Goal: Obtain resource: Obtain resource

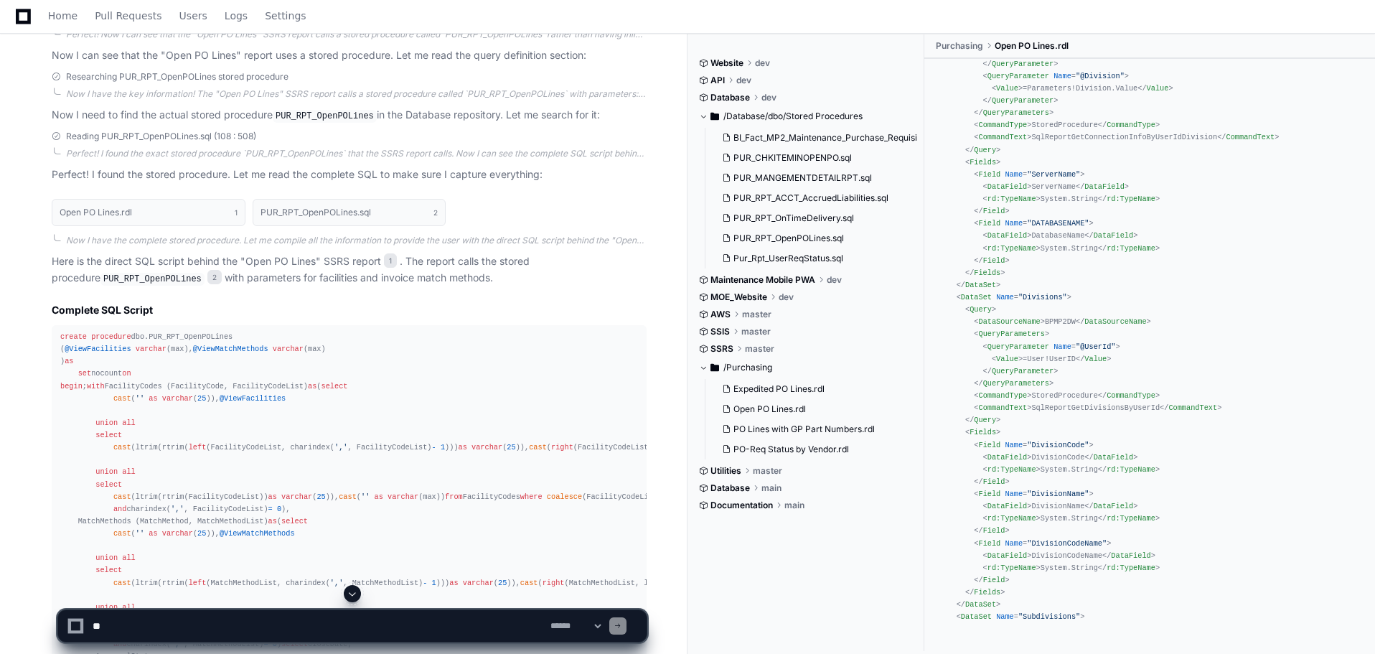
scroll to position [351, 0]
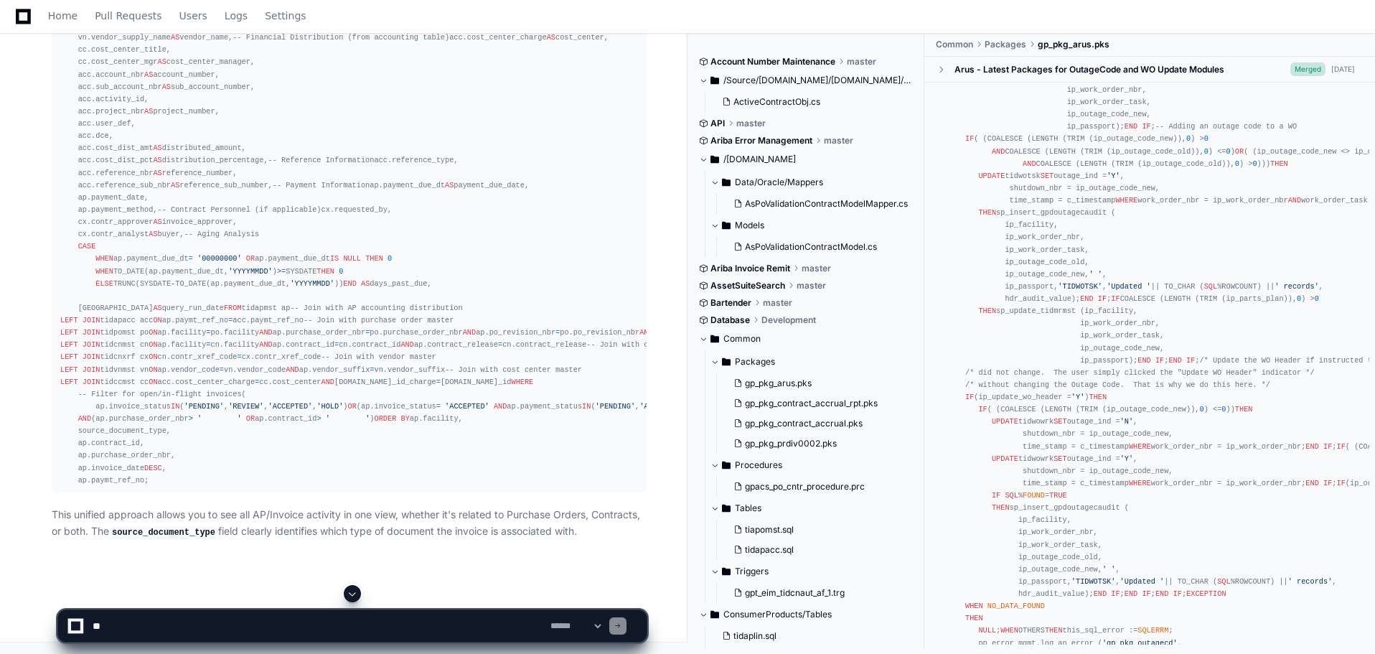
scroll to position [13726, 0]
click at [151, 487] on div "SELECT -- Invoice Basic Information ap.facility, ap.paymt_ref_no AS payment_ref…" at bounding box center [349, 87] width 578 height 799
click at [142, 487] on div "SELECT -- Invoice Basic Information ap.facility, ap.paymt_ref_no AS payment_ref…" at bounding box center [349, 87] width 578 height 799
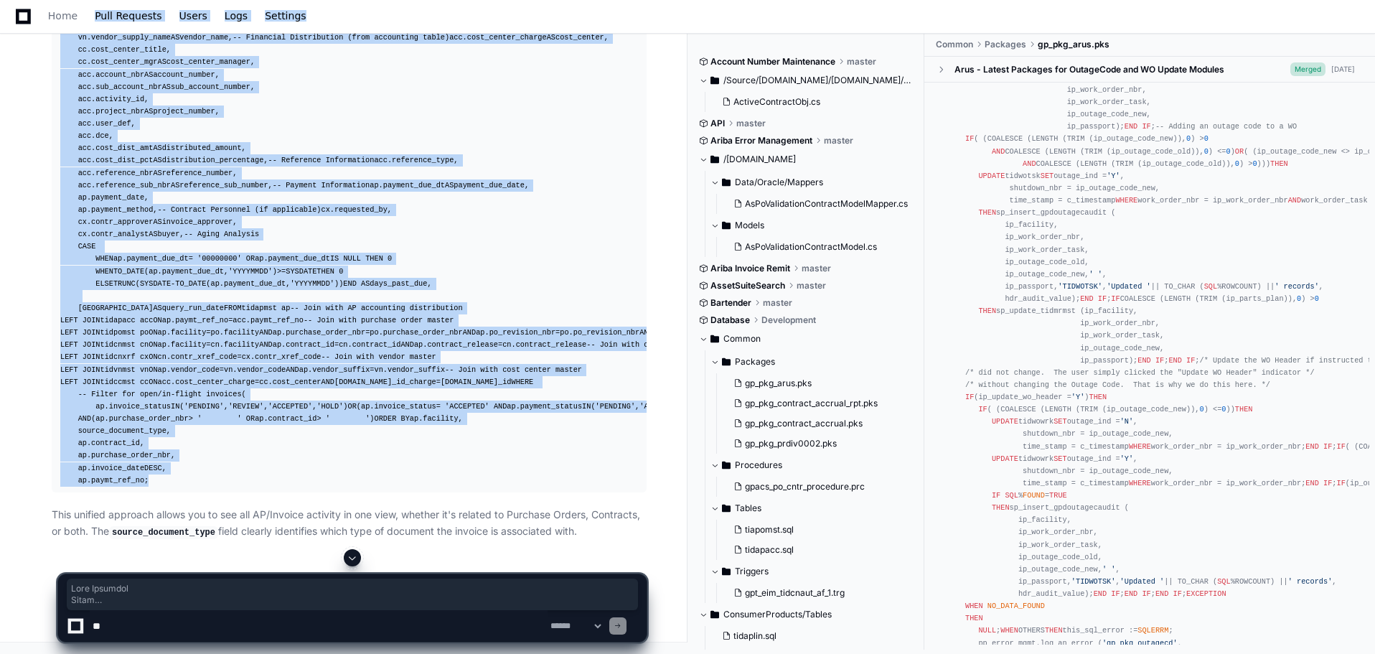
scroll to position [12417, 0]
drag, startPoint x: 140, startPoint y: 494, endPoint x: 59, endPoint y: 176, distance: 328.1
click at [59, 176] on pre "SELECT -- Invoice Basic Information ap.facility, ap.paymt_ref_no AS payment_ref…" at bounding box center [349, 87] width 595 height 810
copy div "SELECT -- Invoice Basic Information ap.facility, ap.paymt_ref_no AS payment_ref…"
